Goal: Find specific page/section: Find specific page/section

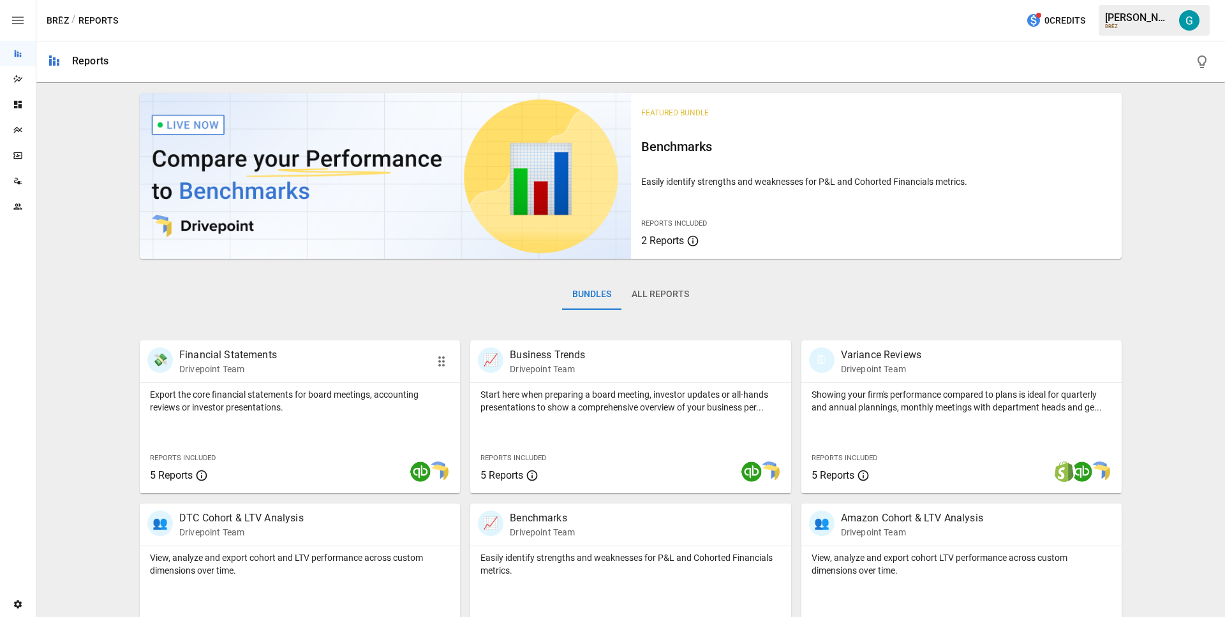
scroll to position [208, 0]
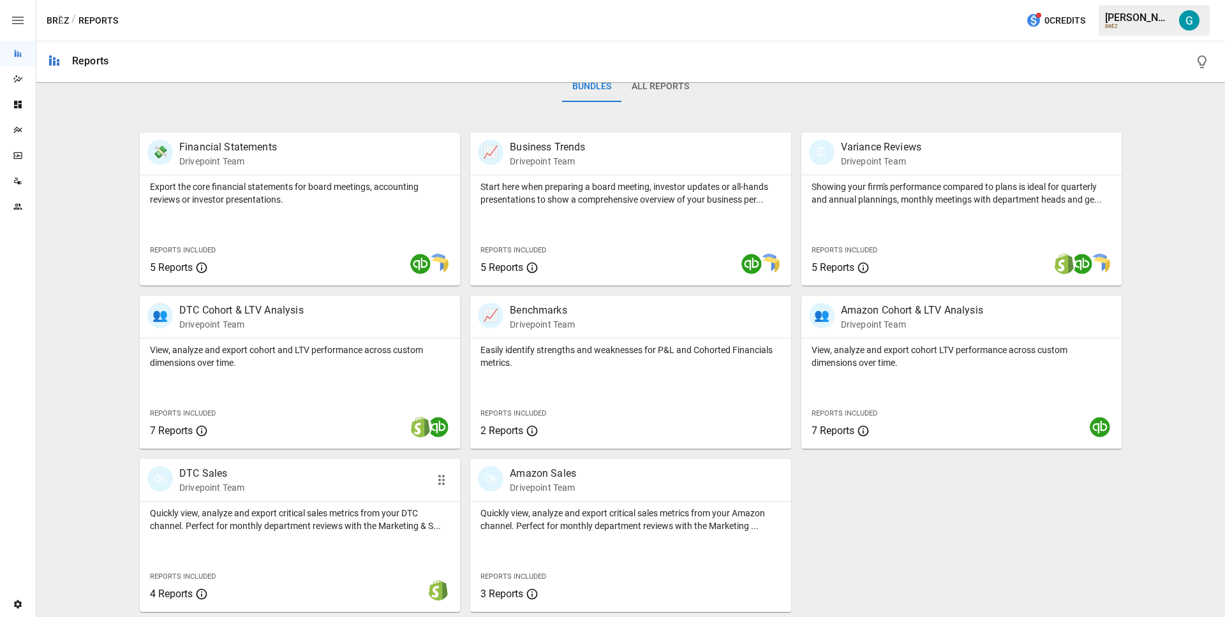
click at [276, 494] on div "🛍 DTC Sales Drivepoint Team" at bounding box center [300, 480] width 320 height 42
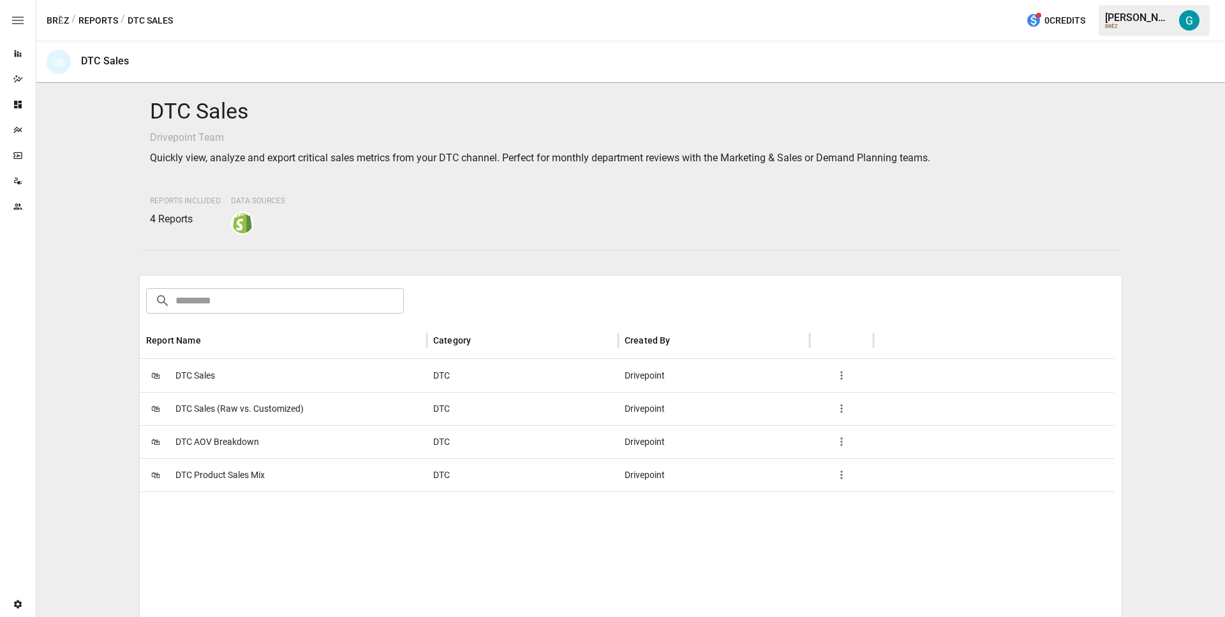
click at [261, 374] on div "🛍 DTC Sales" at bounding box center [283, 375] width 287 height 33
